Goal: Task Accomplishment & Management: Manage account settings

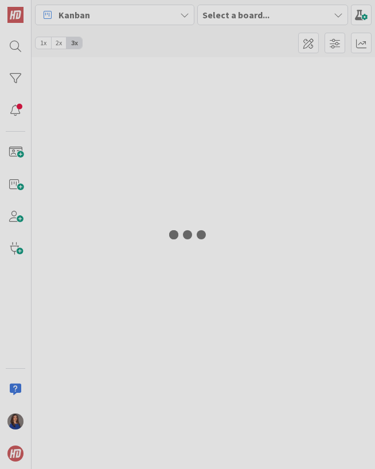
type input "micro"
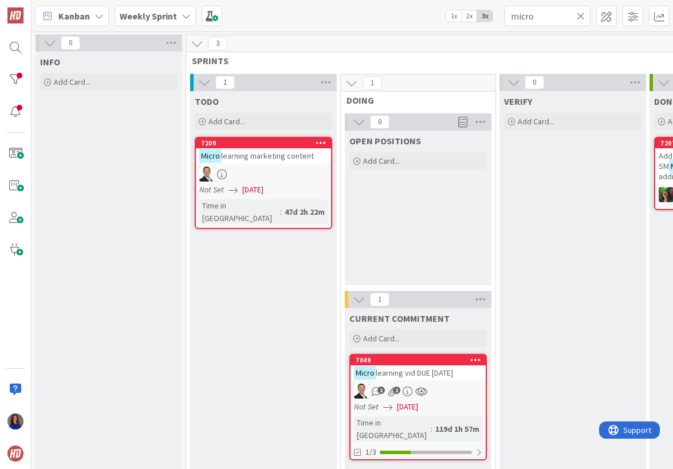
click at [374, 19] on icon at bounding box center [581, 16] width 8 height 10
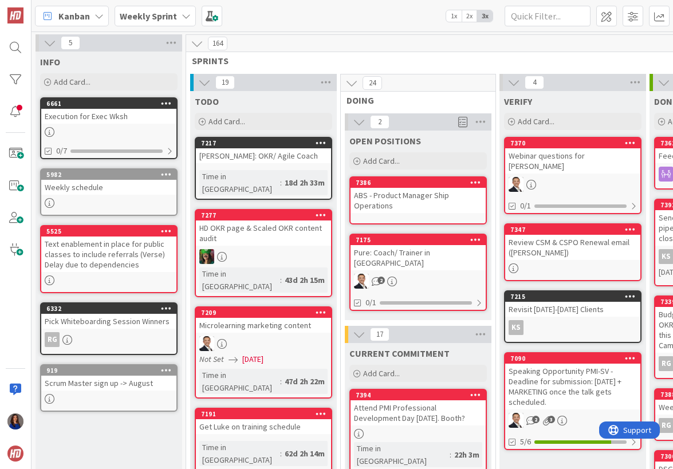
click at [183, 15] on icon at bounding box center [186, 15] width 9 height 9
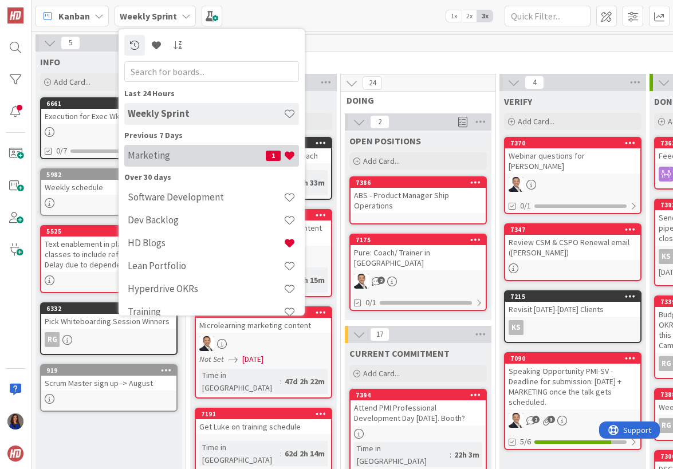
click at [162, 159] on h4 "Marketing" at bounding box center [197, 155] width 138 height 11
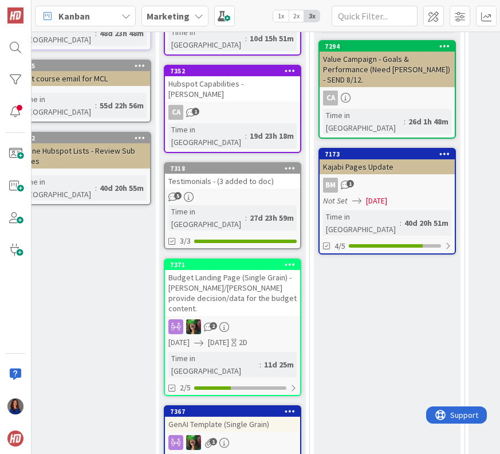
scroll to position [547, 340]
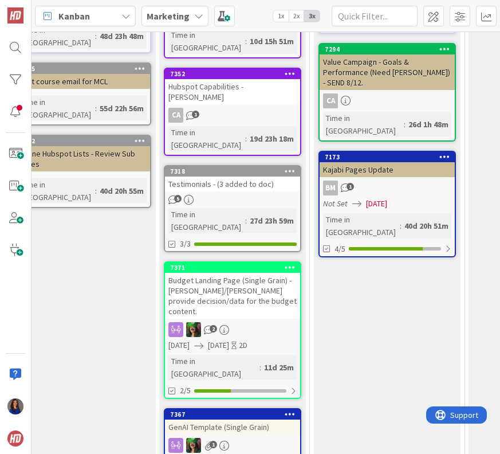
click at [266, 273] on div "Budget Landing Page (Single Grain) - [PERSON_NAME]/[PERSON_NAME] provide decisi…" at bounding box center [232, 296] width 135 height 46
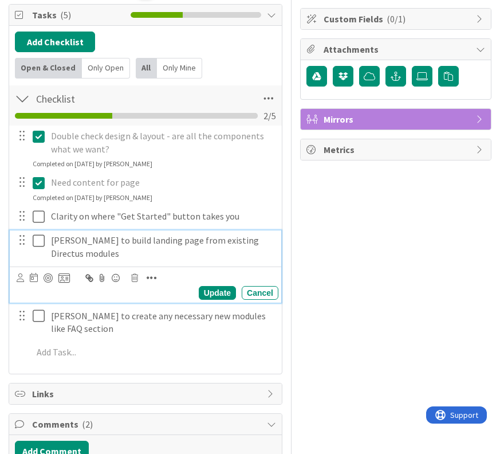
click at [38, 238] on icon at bounding box center [41, 241] width 17 height 14
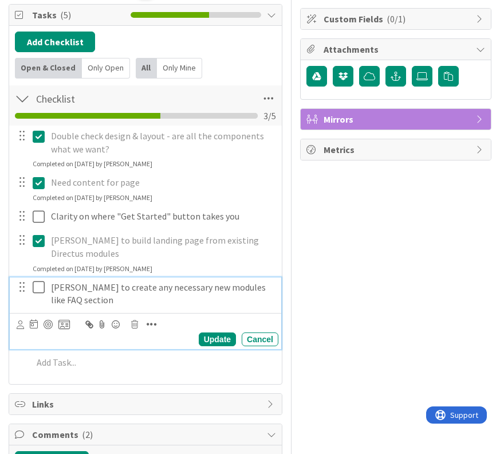
click at [41, 280] on icon at bounding box center [41, 287] width 17 height 14
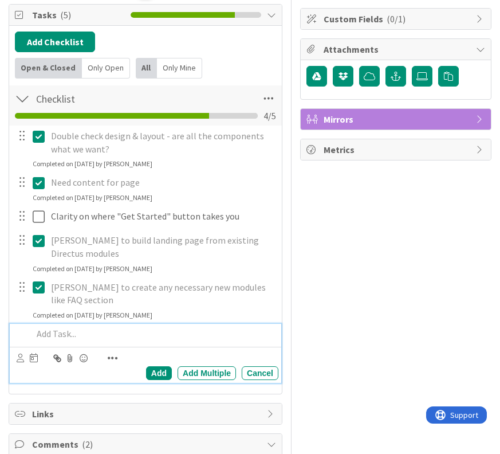
click at [52, 327] on p at bounding box center [153, 333] width 241 height 13
click at [74, 327] on p "Savannah fill in copy" at bounding box center [153, 333] width 241 height 13
click at [166, 366] on div "Add" at bounding box center [159, 373] width 26 height 14
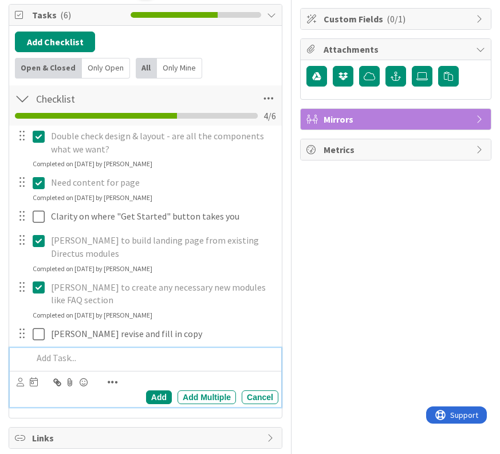
click at [61, 351] on p at bounding box center [153, 357] width 241 height 13
click at [159, 390] on div "Add" at bounding box center [159, 397] width 26 height 14
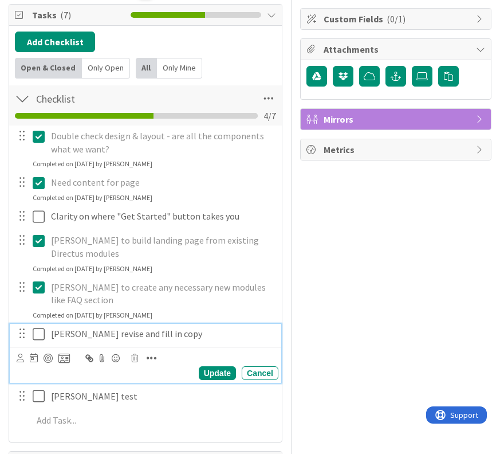
click at [185, 327] on p "[PERSON_NAME] revise and fill in copy" at bounding box center [162, 333] width 223 height 13
click at [36, 353] on icon at bounding box center [34, 357] width 8 height 9
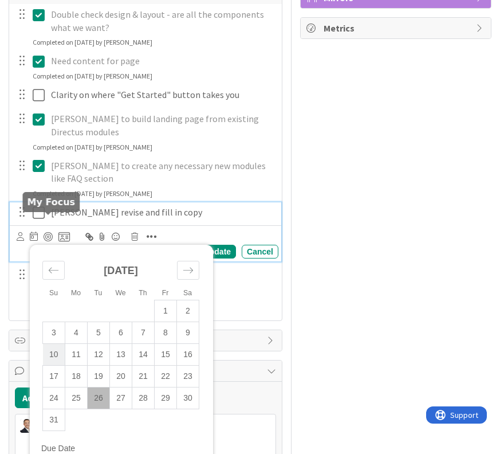
scroll to position [277, 0]
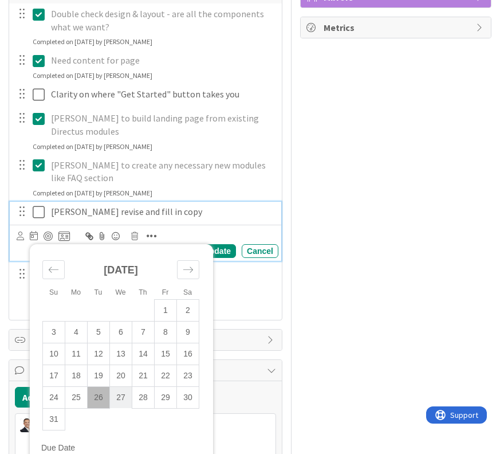
click at [120, 386] on td "27" at bounding box center [121, 397] width 22 height 22
type input "[DATE]"
click at [228, 244] on div "Update" at bounding box center [217, 251] width 37 height 14
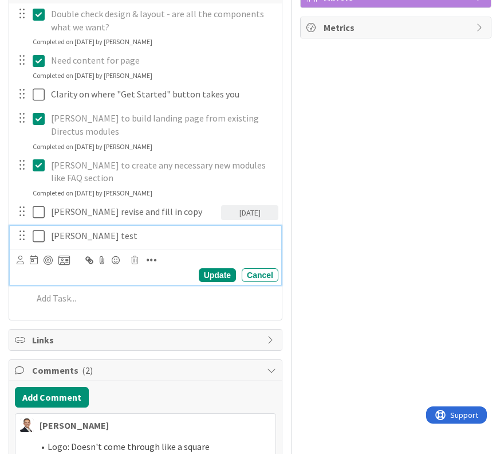
click at [129, 229] on p "[PERSON_NAME] test" at bounding box center [162, 235] width 223 height 13
click at [34, 255] on icon at bounding box center [34, 259] width 8 height 9
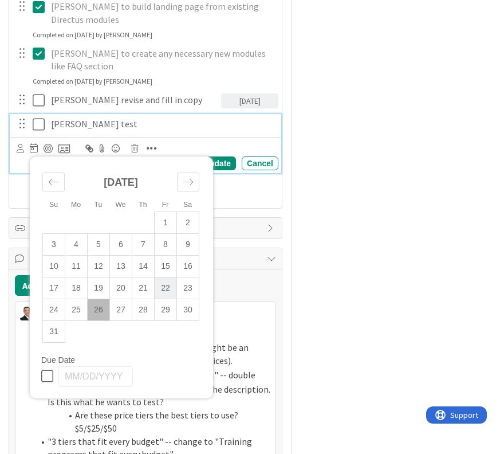
scroll to position [392, 0]
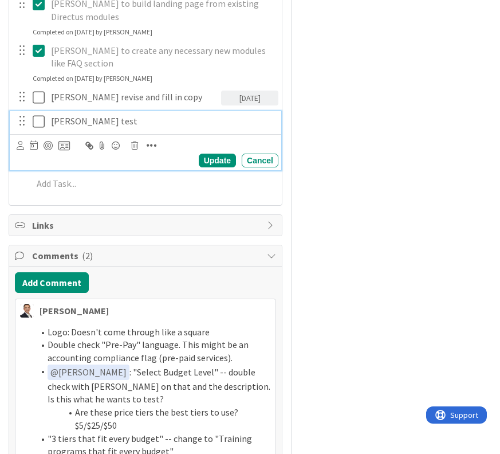
click at [75, 115] on p "[PERSON_NAME] test" at bounding box center [162, 121] width 223 height 13
click at [38, 139] on div "Su Mo Tu We Th Fr Sa [DATE] 1 2 3 4 5 6 7 8 9 10 11 12 13 14 15 16 17 18 19 20 …" at bounding box center [43, 146] width 53 height 14
click at [34, 140] on icon at bounding box center [34, 144] width 8 height 9
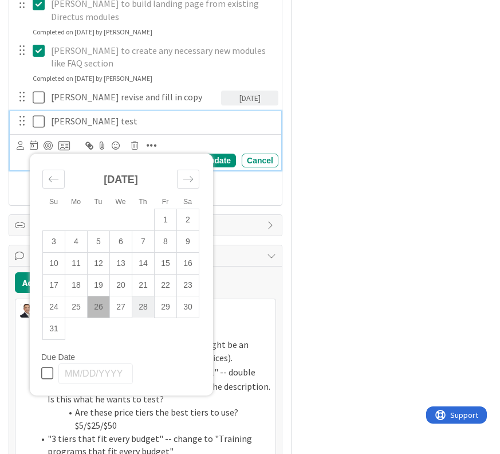
click at [148, 296] on td "28" at bounding box center [143, 307] width 22 height 22
type input "[DATE]"
click at [148, 296] on td "28" at bounding box center [143, 307] width 22 height 22
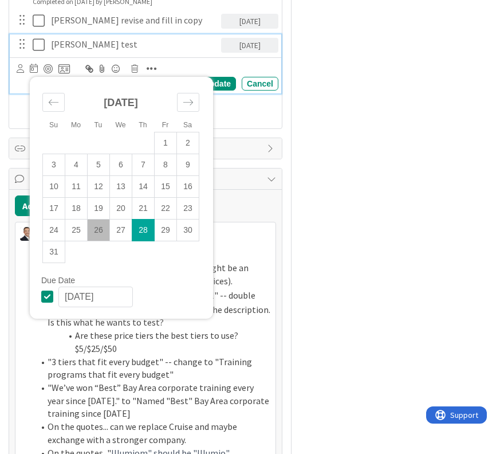
scroll to position [473, 0]
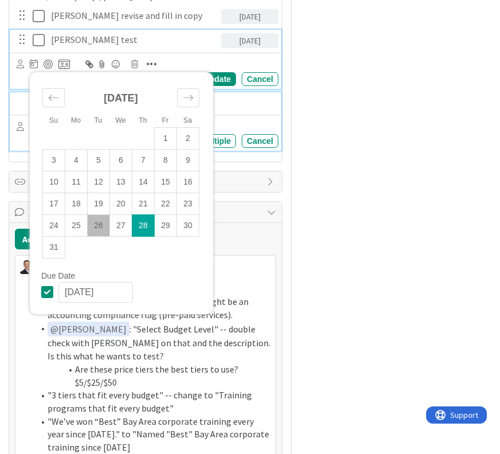
click at [249, 96] on p at bounding box center [153, 102] width 241 height 13
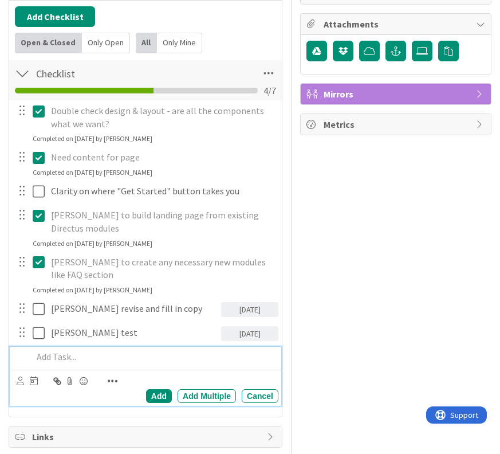
scroll to position [171, 0]
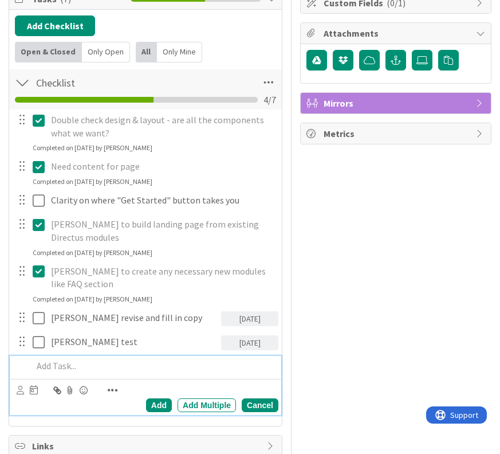
click at [256, 398] on div "Cancel" at bounding box center [260, 405] width 37 height 14
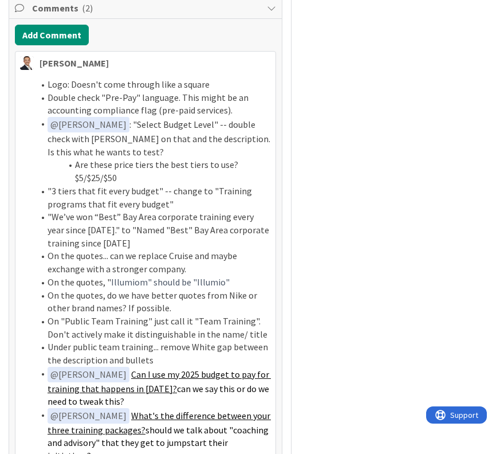
scroll to position [603, 0]
